Goal: Task Accomplishment & Management: Use online tool/utility

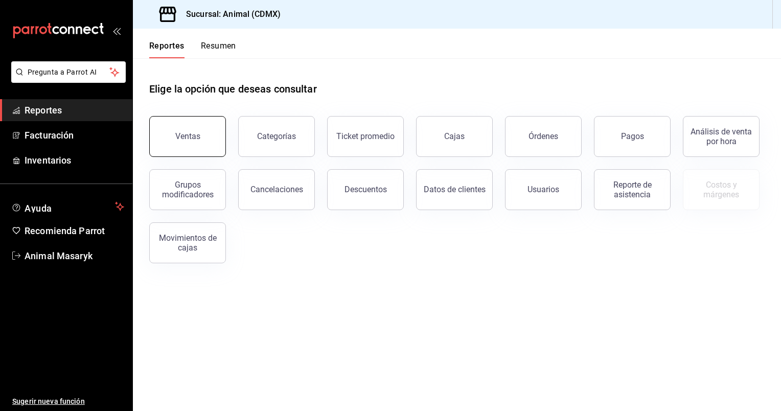
click at [208, 141] on button "Ventas" at bounding box center [187, 136] width 77 height 41
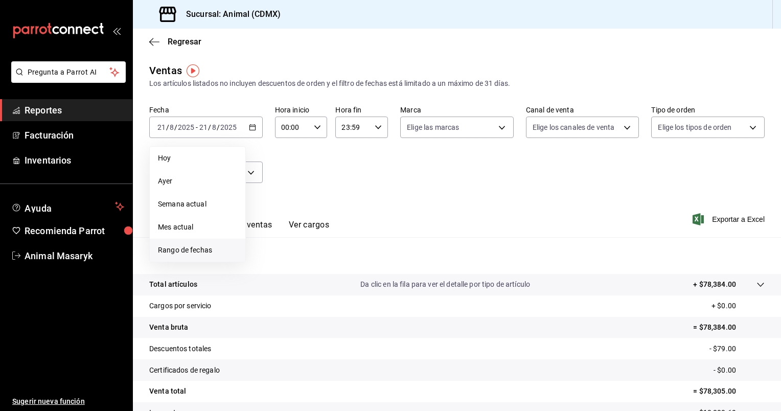
click at [213, 243] on li "Rango de fechas" at bounding box center [198, 250] width 96 height 23
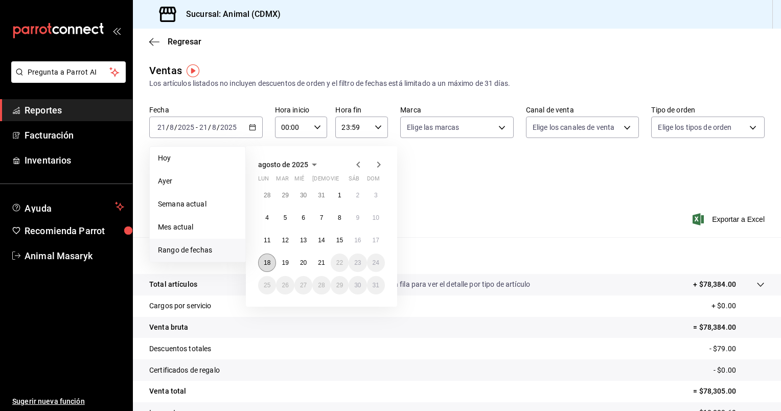
click at [271, 261] on button "18" at bounding box center [267, 263] width 18 height 18
click at [315, 262] on button "21" at bounding box center [321, 263] width 18 height 18
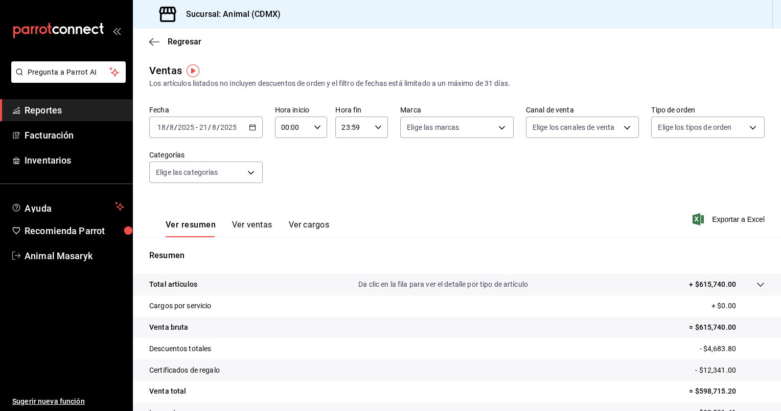
click at [317, 127] on icon "button" at bounding box center [317, 127] width 7 height 7
click at [284, 164] on span "05" at bounding box center [287, 161] width 10 height 8
type input "05:00"
click at [496, 126] on div at bounding box center [390, 205] width 781 height 411
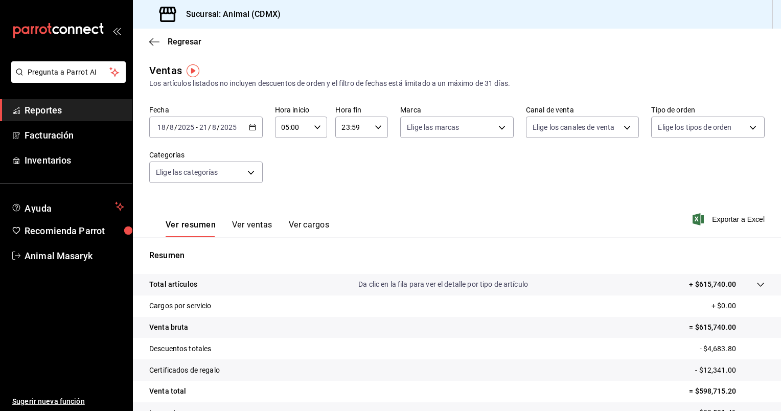
click at [496, 126] on body "Pregunta a Parrot AI Reportes Facturación Inventarios Ayuda Recomienda Parrot A…" at bounding box center [390, 205] width 781 height 411
click at [458, 166] on li "Ver todas" at bounding box center [453, 166] width 111 height 30
type input "cb0f6aec-1481-4e37-861c-bab9b3a65b14"
checkbox input "true"
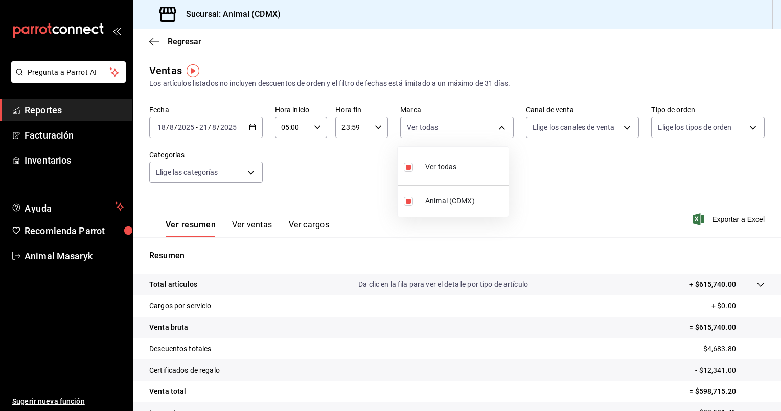
click at [623, 128] on div at bounding box center [390, 205] width 781 height 411
click at [623, 128] on body "Pregunta a Parrot AI Reportes Facturación Inventarios Ayuda Recomienda Parrot A…" at bounding box center [390, 205] width 781 height 411
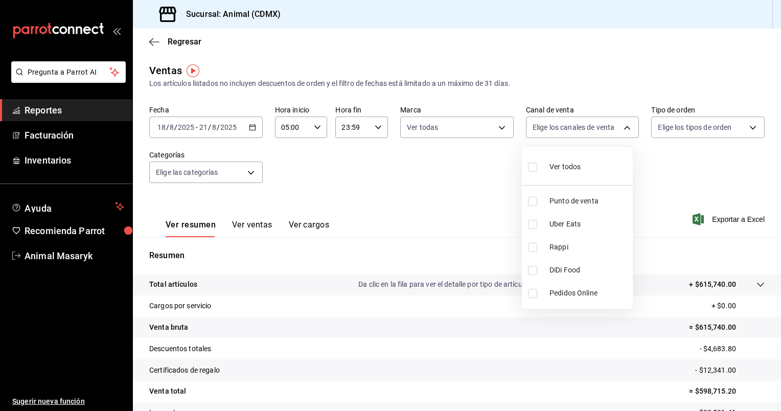
click at [571, 171] on span "Ver todos" at bounding box center [564, 167] width 31 height 11
type input "PARROT,UBER_EATS,RAPPI,DIDI_FOOD,ONLINE"
checkbox input "true"
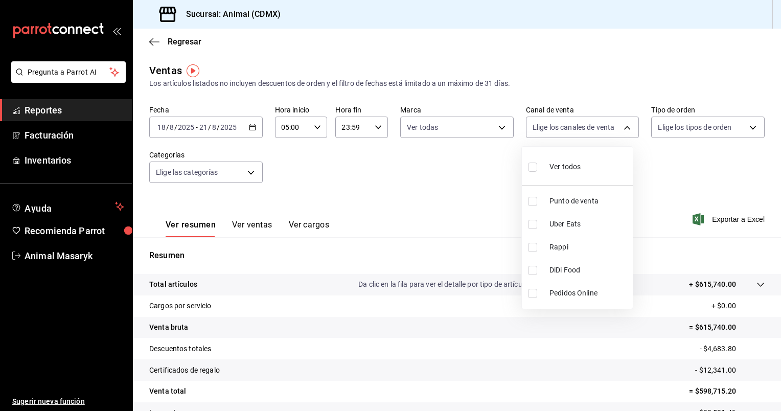
checkbox input "true"
click at [748, 122] on div at bounding box center [390, 205] width 781 height 411
click at [748, 122] on body "Pregunta a Parrot AI Reportes Facturación Inventarios Ayuda Recomienda Parrot A…" at bounding box center [390, 205] width 781 height 411
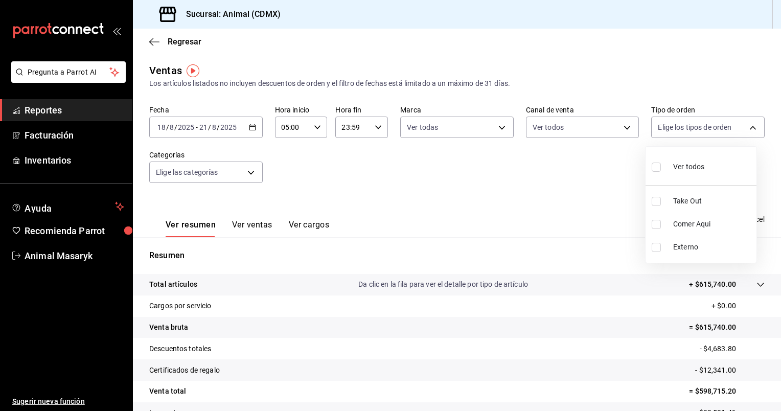
click at [701, 167] on span "Ver todos" at bounding box center [688, 167] width 31 height 11
type input "ad44a823-99d3-4372-a913-4cf57f2a9ac0,b8ee5ff1-85c8-4a81-aa51-555e6c8ba0c6,EXTER…"
checkbox input "true"
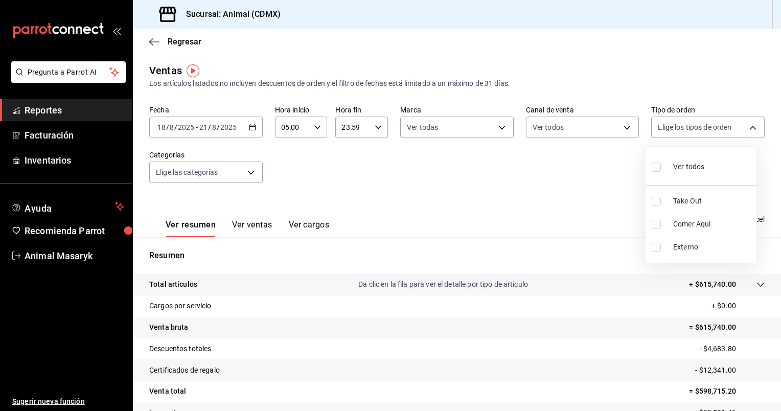
checkbox input "true"
click at [246, 171] on div at bounding box center [390, 205] width 781 height 411
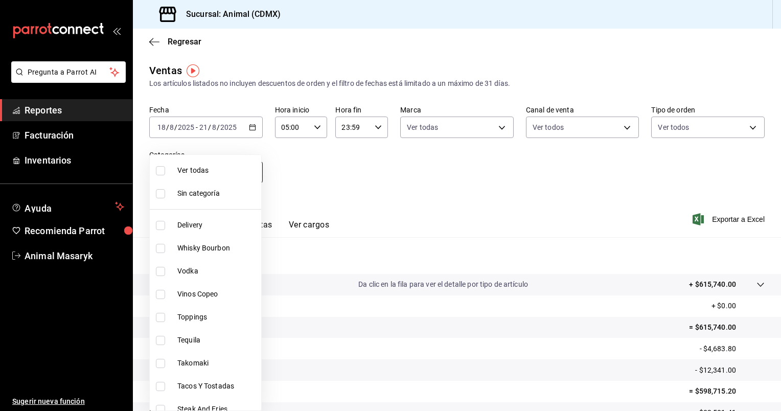
click at [248, 176] on body "Pregunta a Parrot AI Reportes Facturación Inventarios Ayuda Recomienda Parrot A…" at bounding box center [390, 205] width 781 height 411
click at [241, 173] on span "Ver todas" at bounding box center [217, 170] width 80 height 11
type input "281688af-6220-48ae-86b9-ca5e6f63eb3e,2ffeebaa-176c-4024-95f8-553ffecca8da,37769…"
checkbox input "true"
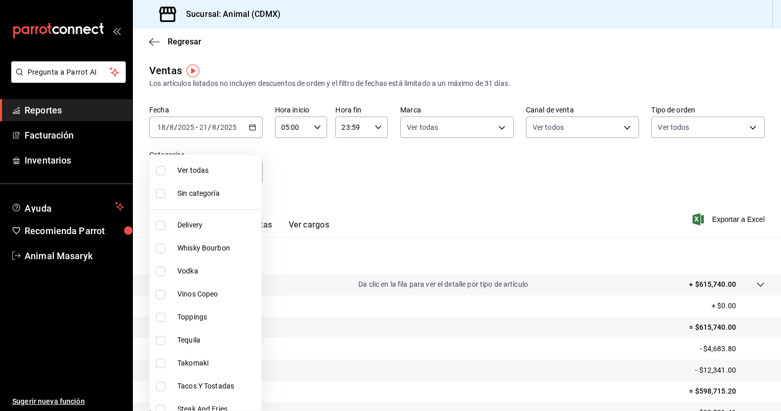
checkbox input "true"
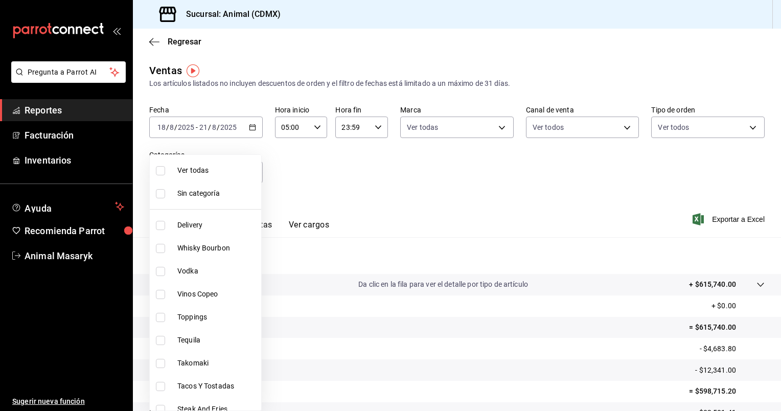
checkbox input "true"
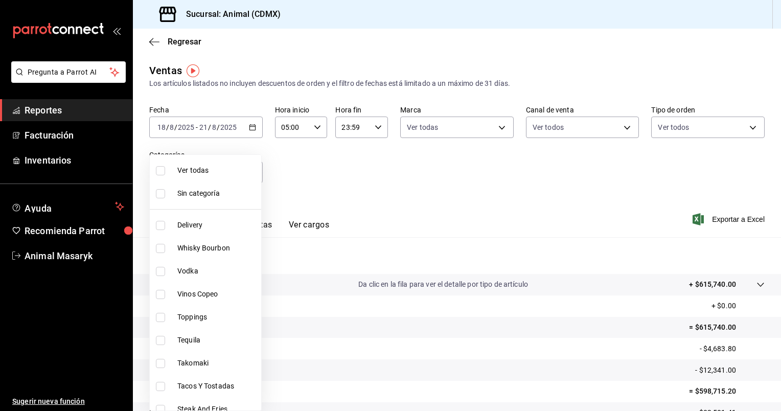
checkbox input "true"
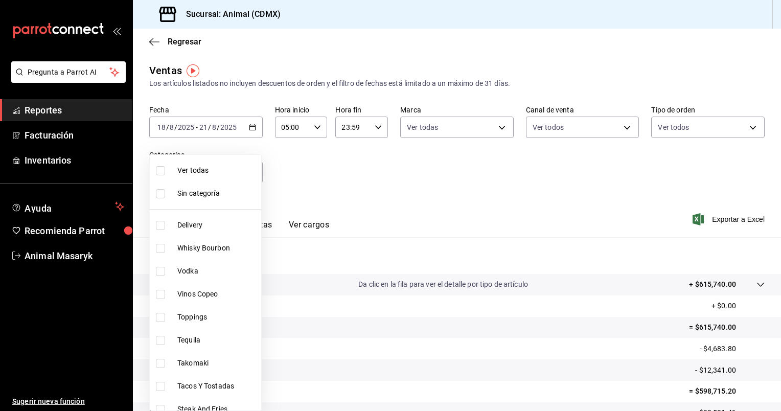
checkbox input "true"
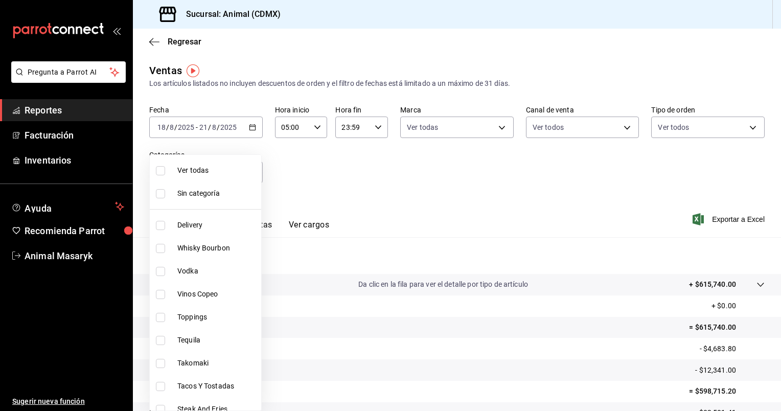
checkbox input "true"
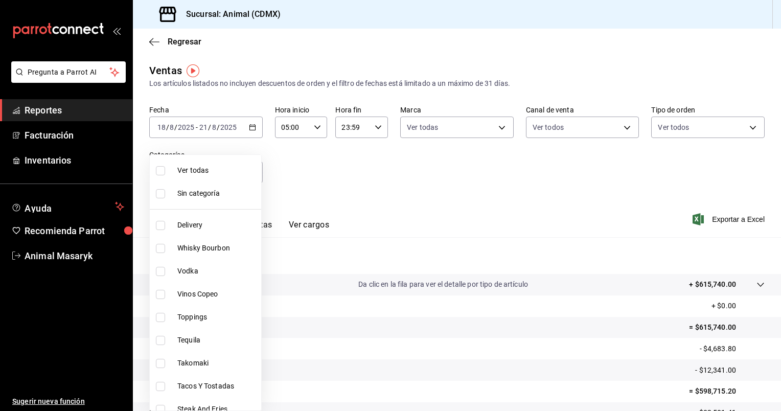
checkbox input "true"
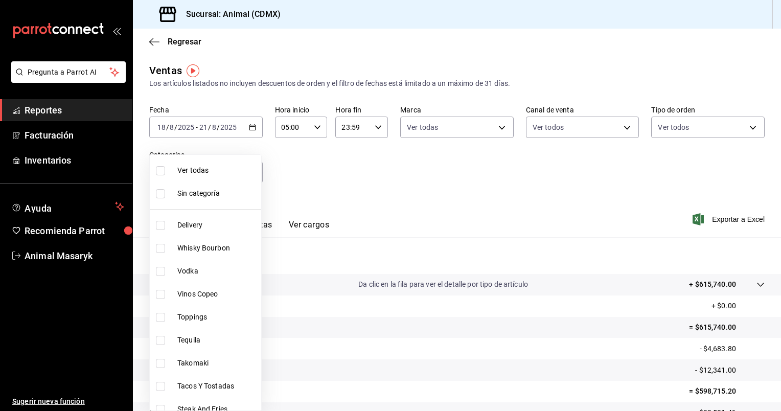
checkbox input "true"
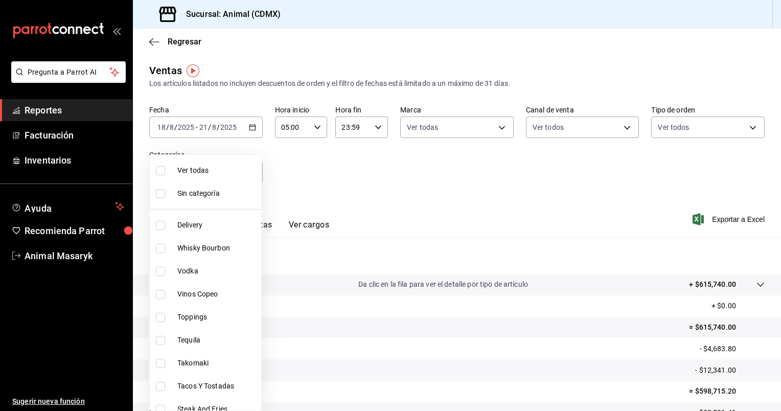
checkbox input "true"
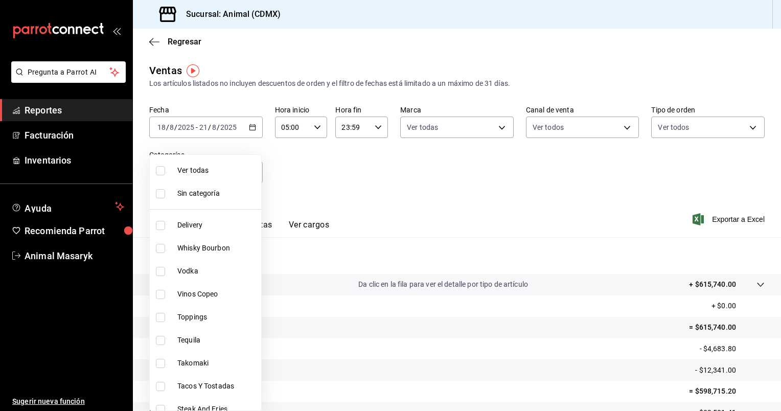
checkbox input "true"
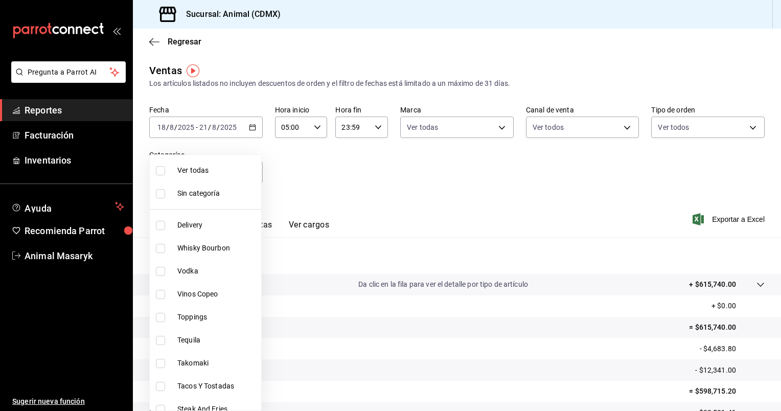
checkbox input "true"
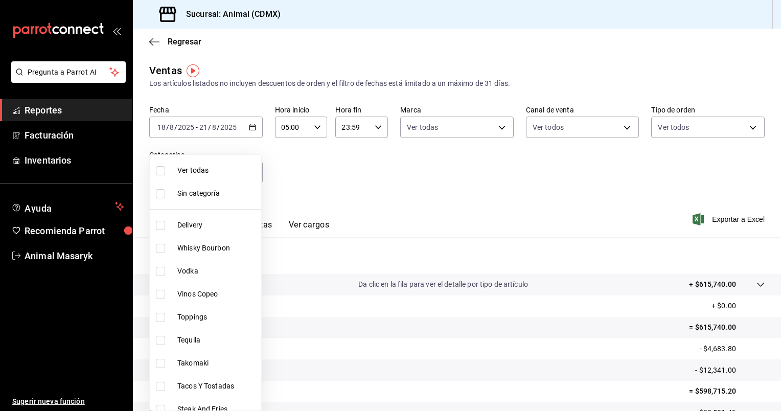
checkbox input "true"
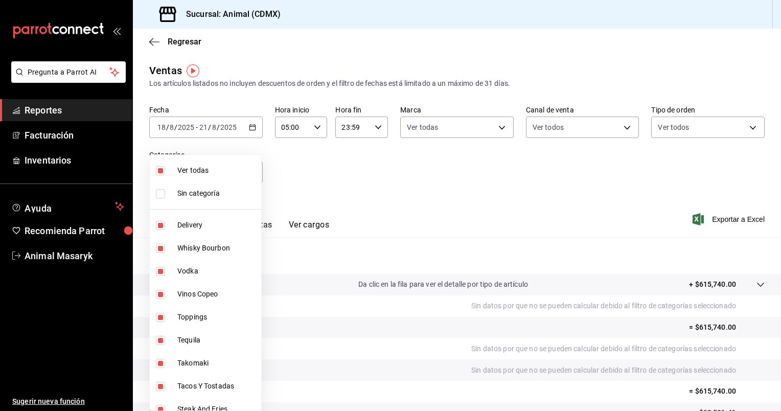
click at [615, 191] on div at bounding box center [390, 205] width 781 height 411
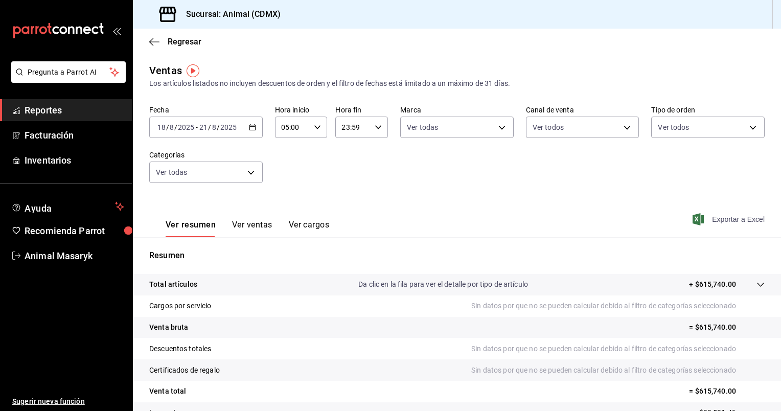
click at [708, 219] on span "Exportar a Excel" at bounding box center [730, 219] width 70 height 12
